Goal: Transaction & Acquisition: Purchase product/service

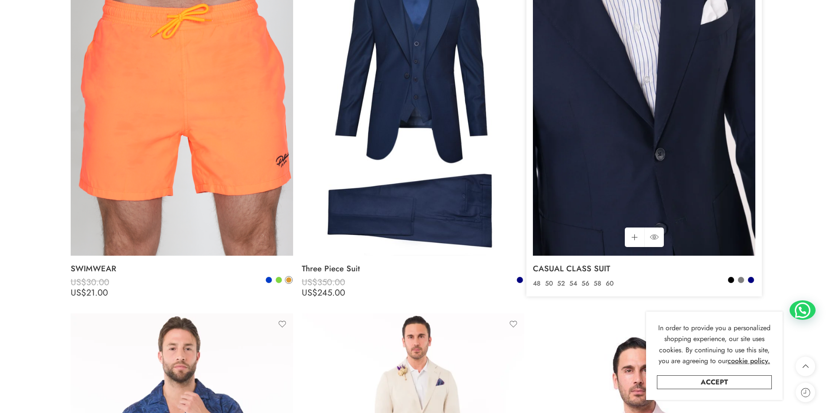
scroll to position [1690, 0]
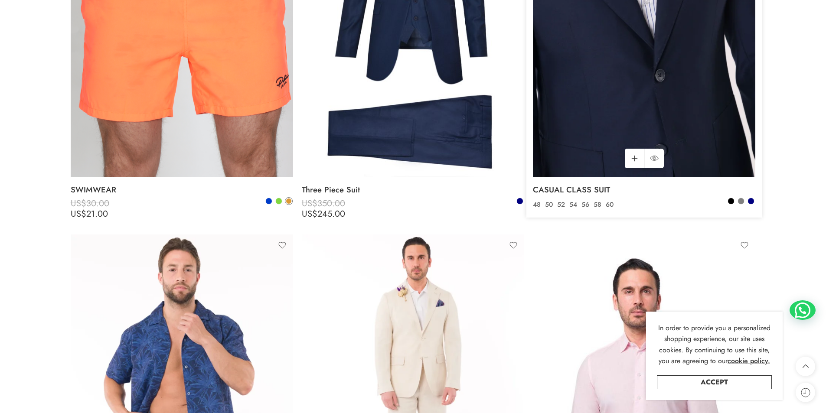
click at [600, 123] on img at bounding box center [644, 28] width 222 height 296
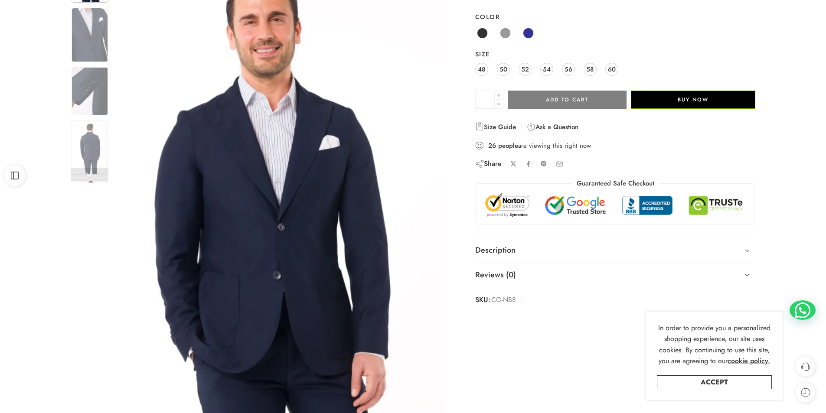
scroll to position [130, 0]
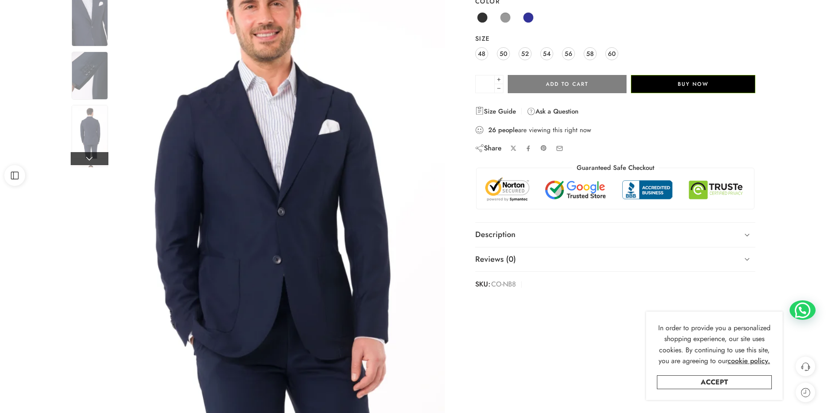
click at [91, 160] on link at bounding box center [90, 158] width 38 height 13
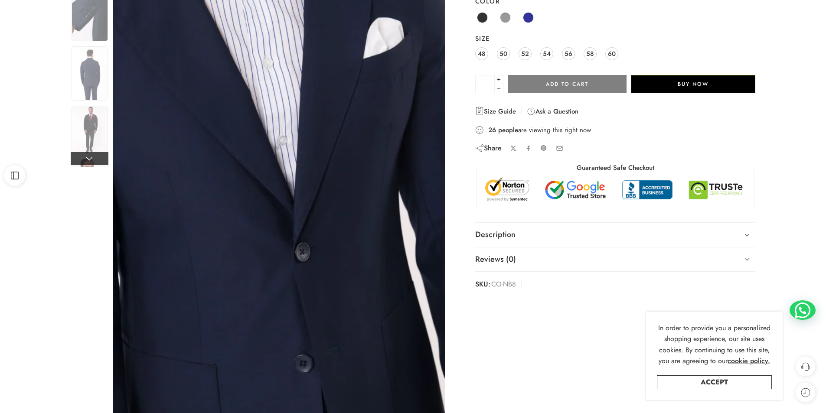
click at [90, 161] on link at bounding box center [90, 158] width 38 height 13
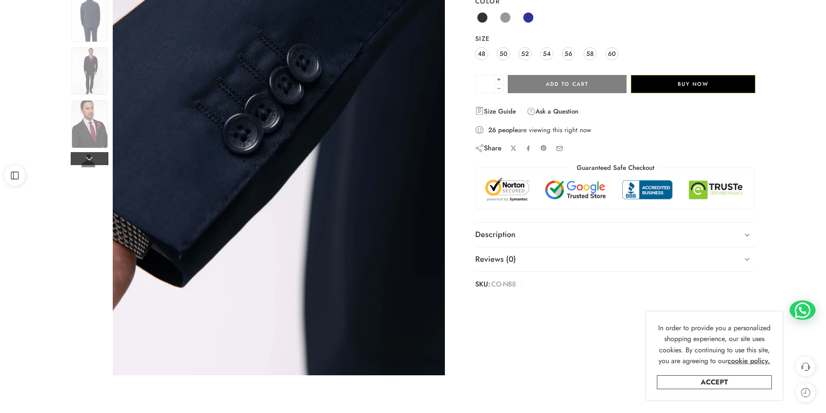
click at [90, 161] on link at bounding box center [90, 158] width 38 height 13
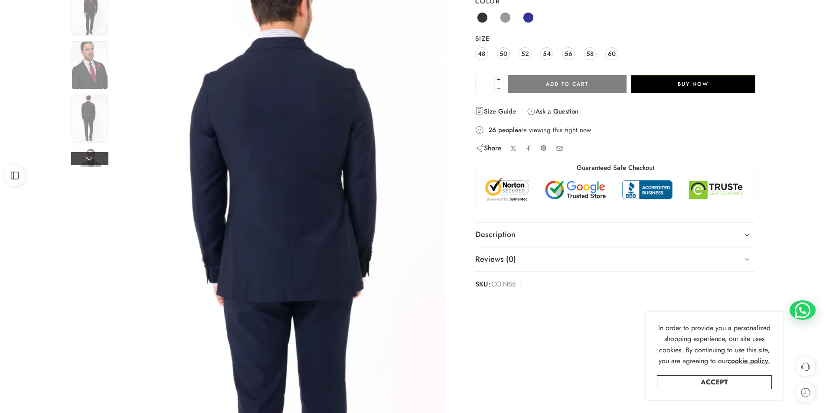
click at [86, 161] on link at bounding box center [90, 158] width 38 height 13
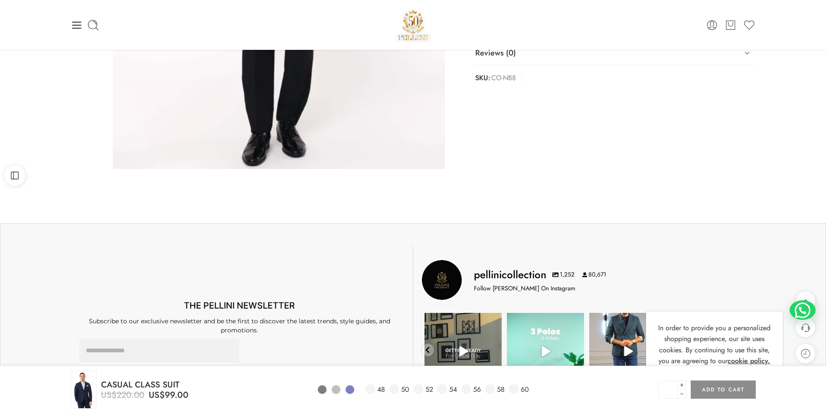
scroll to position [260, 0]
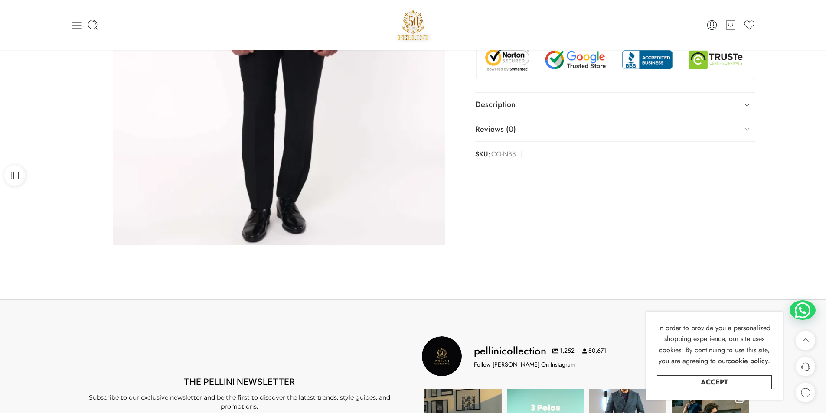
drag, startPoint x: 84, startPoint y: 34, endPoint x: 80, endPoint y: 31, distance: 4.9
click at [83, 33] on div "0 Cart 0 Wishlist" at bounding box center [413, 25] width 685 height 50
click at [77, 24] on icon at bounding box center [77, 25] width 12 height 12
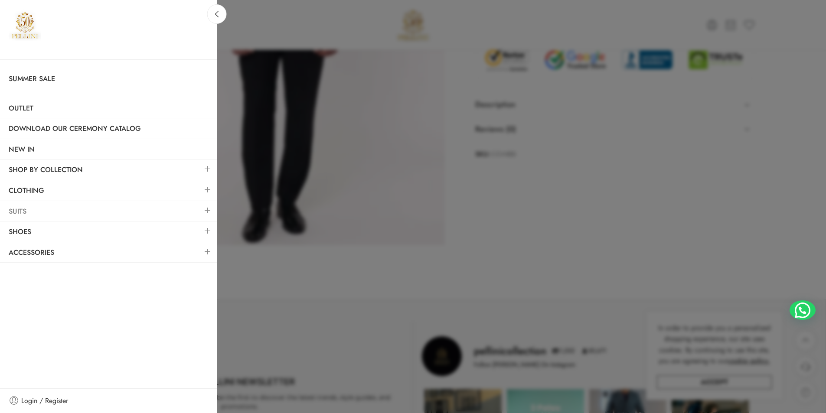
click at [17, 212] on link "Suits" at bounding box center [108, 212] width 217 height 20
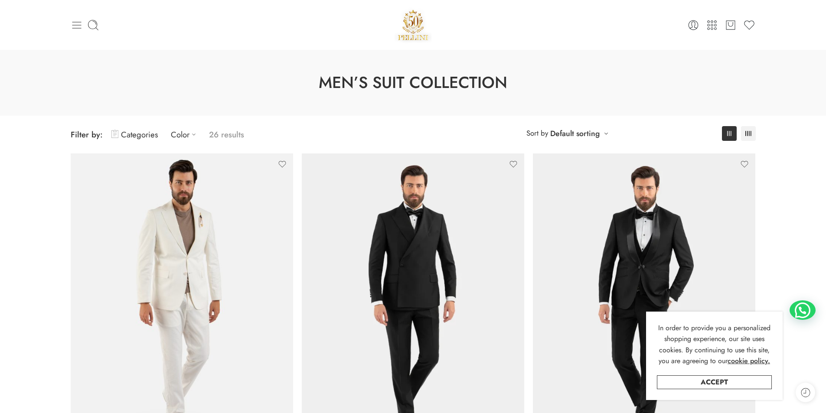
click at [72, 25] on icon at bounding box center [76, 25] width 9 height 7
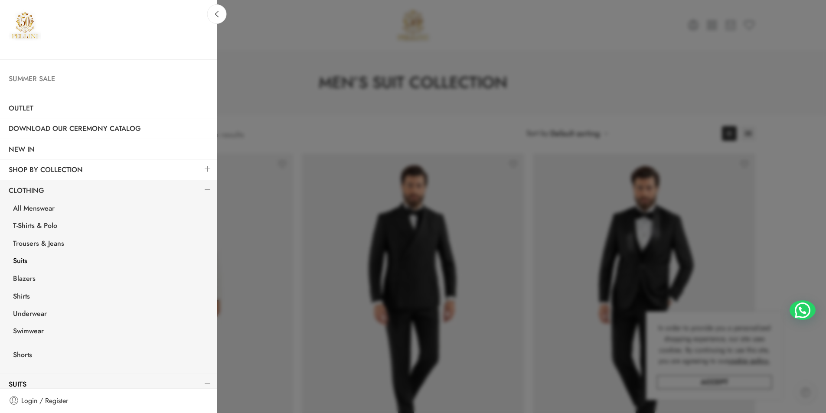
click at [33, 74] on link "Summer Sale" at bounding box center [108, 79] width 217 height 20
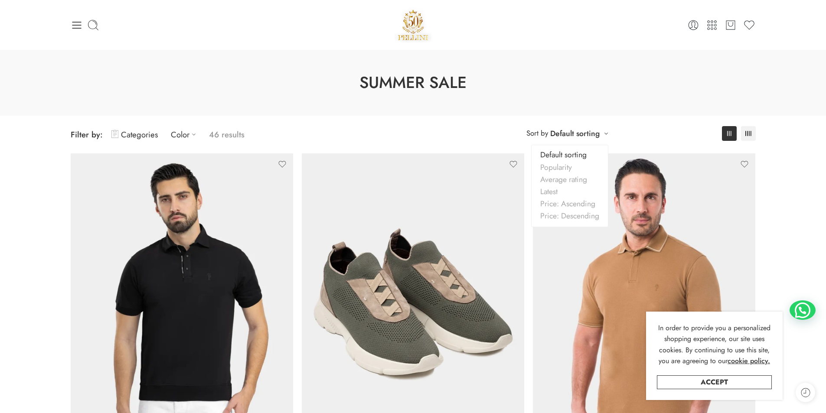
click at [566, 135] on link "Default sorting" at bounding box center [574, 133] width 49 height 12
click at [567, 134] on link "Default sorting" at bounding box center [574, 133] width 49 height 12
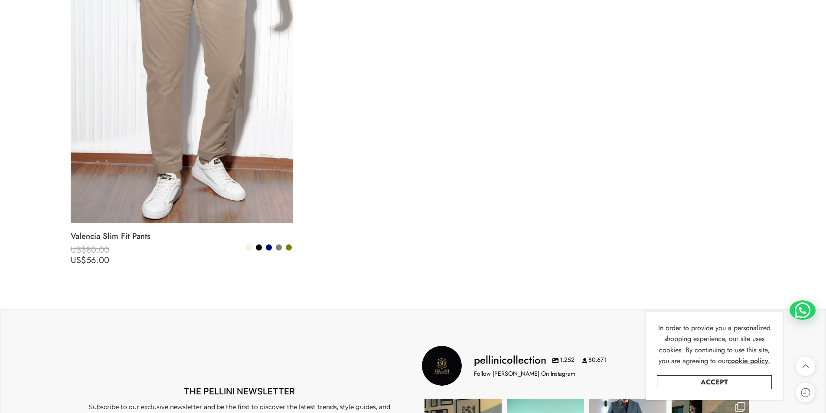
scroll to position [5678, 0]
